Goal: Information Seeking & Learning: Learn about a topic

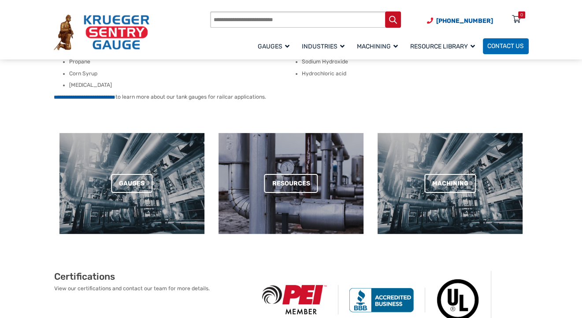
scroll to position [220, 0]
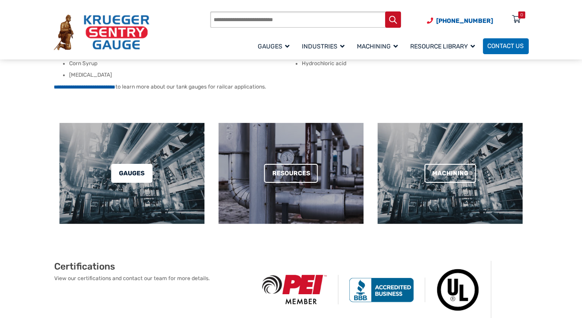
click at [136, 175] on link "Gauges" at bounding box center [131, 173] width 41 height 19
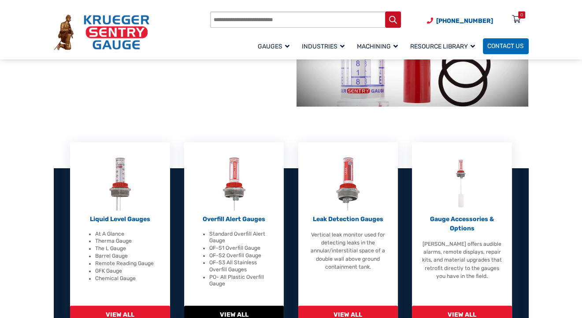
scroll to position [176, 0]
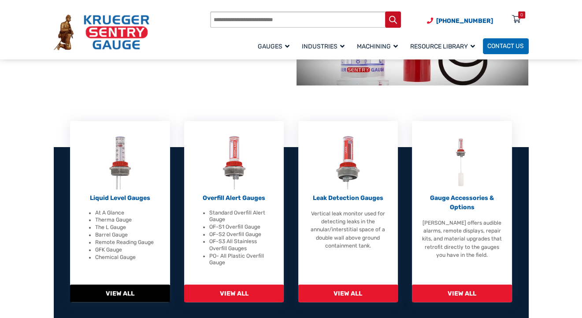
click at [117, 292] on span "View All" at bounding box center [120, 294] width 100 height 18
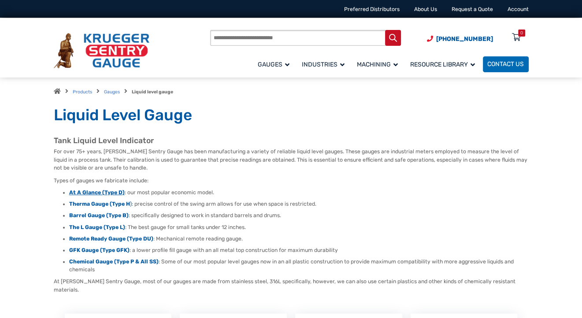
click at [93, 193] on strong "At A Glance (Type D)" at bounding box center [97, 192] width 56 height 6
click at [108, 262] on strong "Chemical Gauge (Type P & All SS)" at bounding box center [113, 262] width 89 height 6
